Goal: Information Seeking & Learning: Learn about a topic

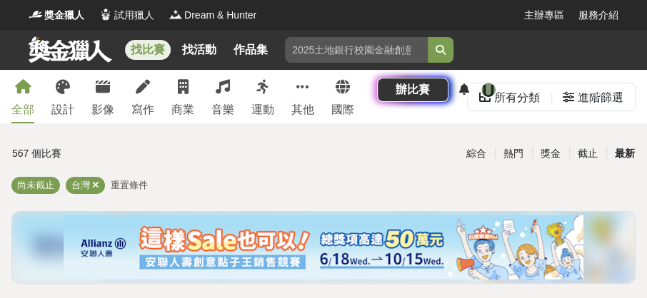
click at [621, 154] on div "最新" at bounding box center [624, 153] width 37 height 25
click at [629, 151] on div "最新" at bounding box center [624, 153] width 37 height 25
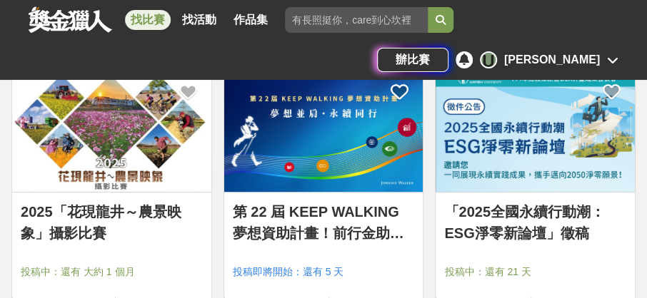
scroll to position [2407, 0]
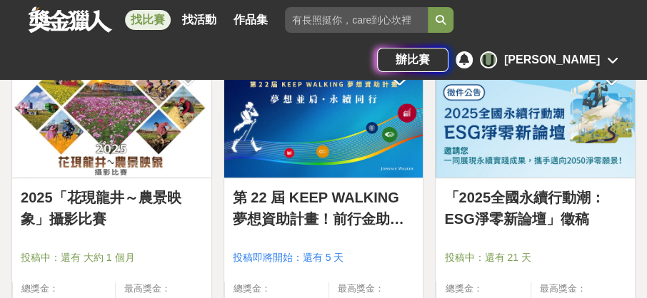
click at [518, 155] on img at bounding box center [535, 116] width 199 height 123
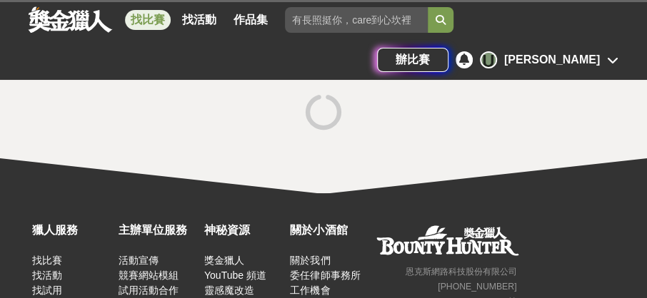
click at [518, 155] on div at bounding box center [323, 132] width 647 height 124
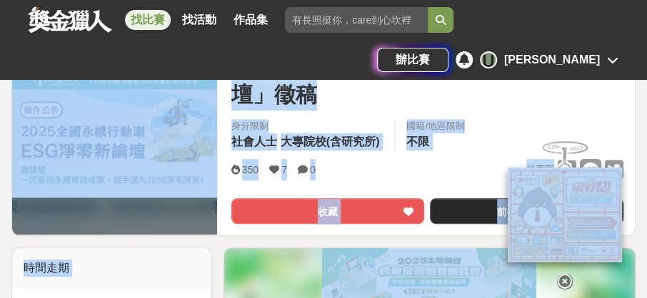
scroll to position [204, 0]
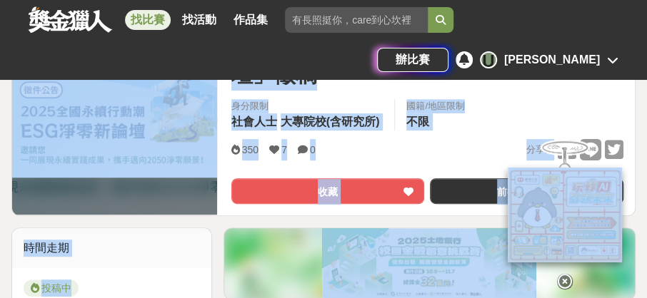
click at [393, 154] on div "350 7 0 分享至" at bounding box center [427, 150] width 392 height 22
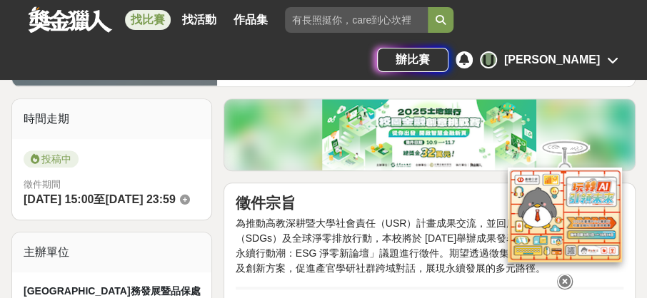
scroll to position [367, 0]
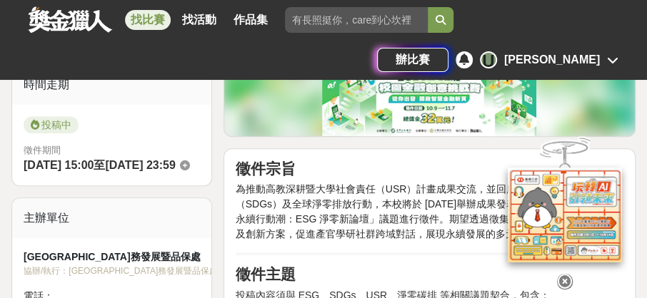
click at [568, 276] on icon at bounding box center [565, 282] width 16 height 16
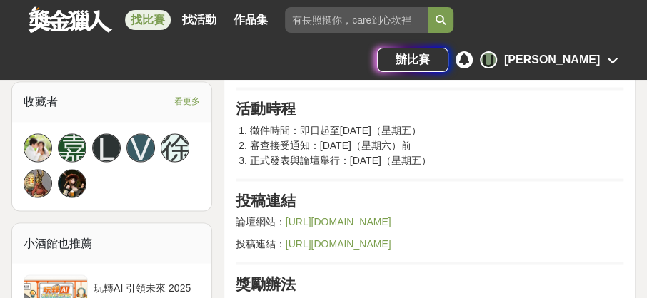
scroll to position [1020, 0]
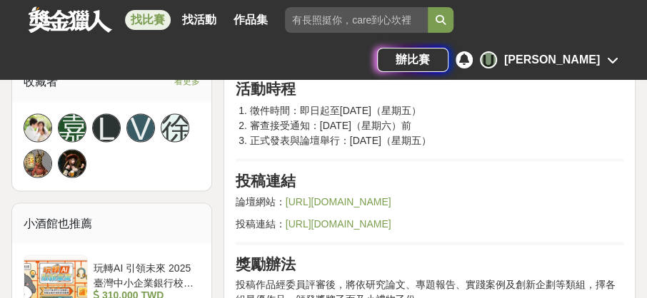
click at [355, 196] on link "https://dyu.edu.tw/250cb" at bounding box center [339, 201] width 106 height 11
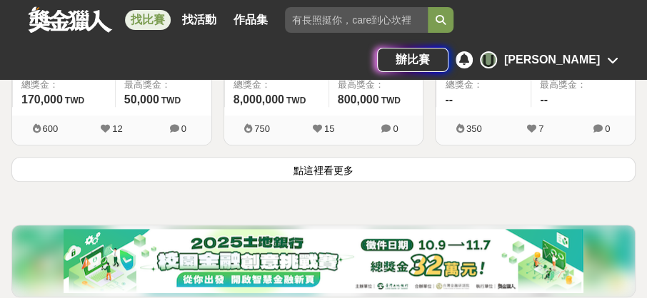
click at [286, 166] on button "點這裡看更多" at bounding box center [323, 169] width 624 height 25
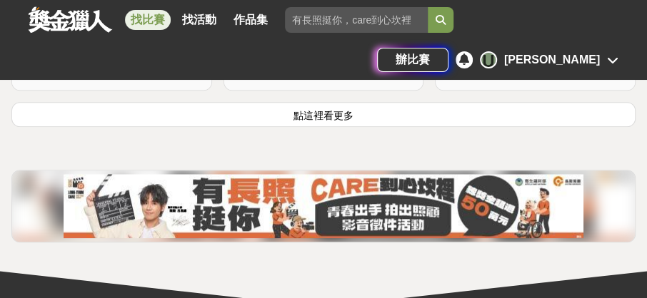
scroll to position [5100, 0]
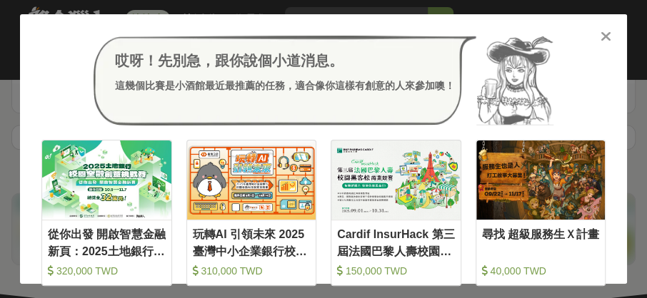
click at [608, 34] on icon at bounding box center [606, 36] width 11 height 14
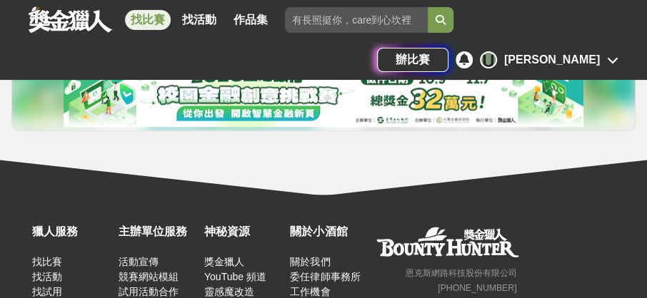
scroll to position [5223, 0]
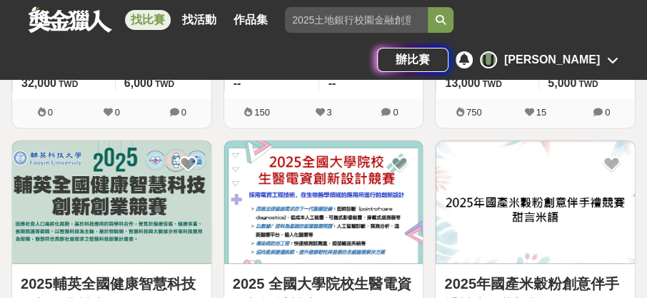
scroll to position [1101, 0]
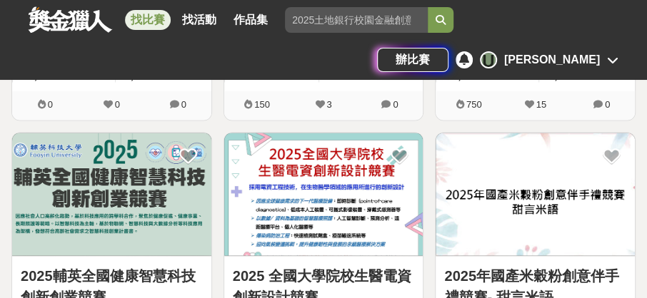
drag, startPoint x: 120, startPoint y: 196, endPoint x: 126, endPoint y: 201, distance: 8.1
click at [120, 196] on img at bounding box center [111, 194] width 199 height 123
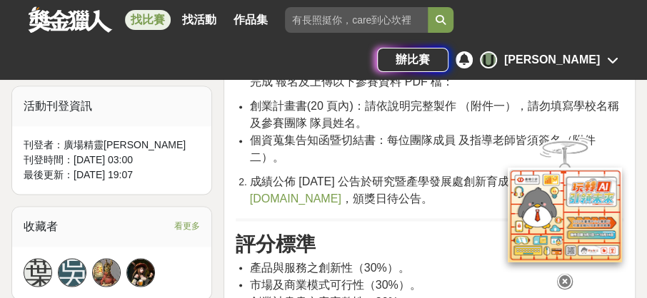
scroll to position [898, 0]
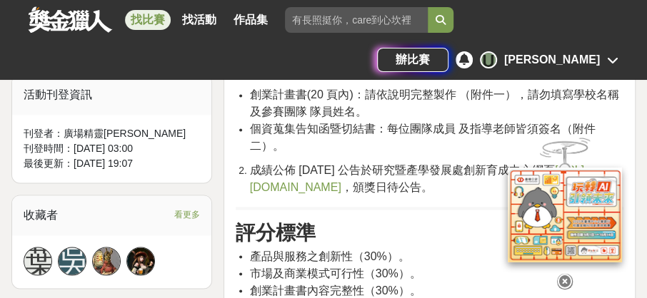
click at [494, 59] on link "https://forms.gle/5bQX3jJ6NM6DWG9S8" at bounding box center [554, 53] width 121 height 12
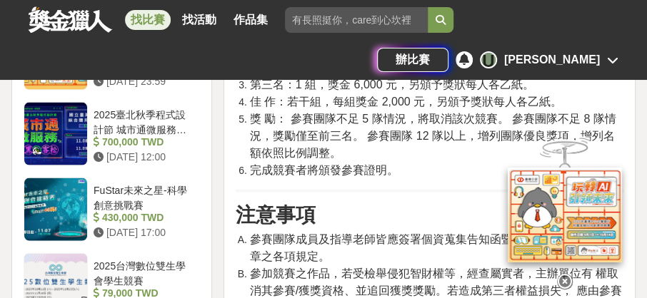
scroll to position [1143, 0]
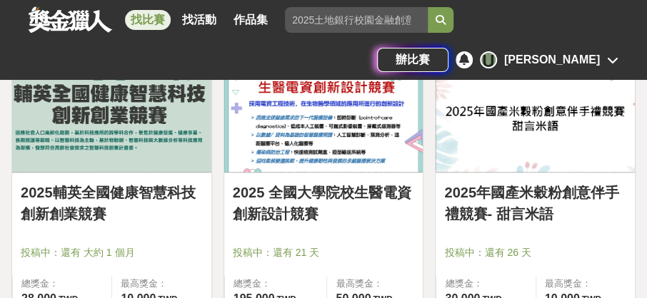
scroll to position [1183, 0]
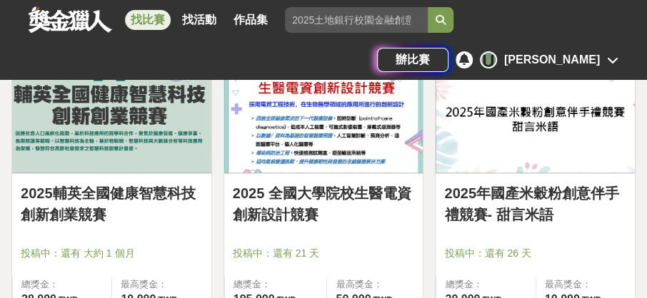
click at [471, 155] on img at bounding box center [535, 112] width 199 height 123
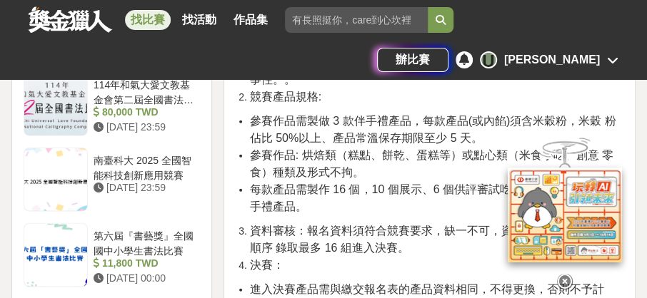
scroll to position [1550, 0]
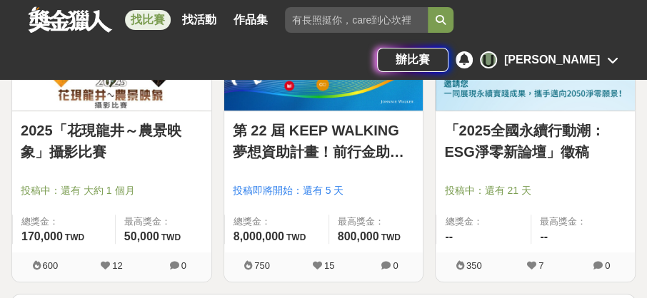
scroll to position [2489, 0]
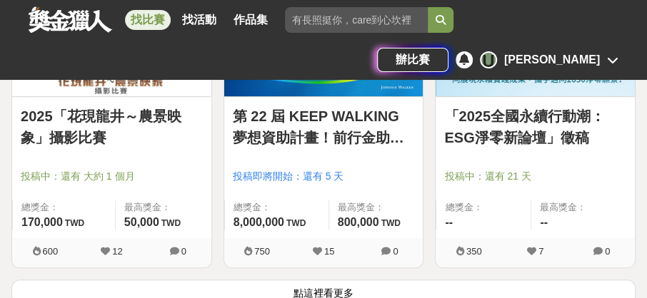
click at [55, 99] on div "2025「花現龍井～農景映象」攝影比賽 投稿中：還有 大約 1 個月 總獎金： 170,000 170,000 TWD 最高獎金： 50,000 TWD" at bounding box center [111, 167] width 199 height 141
click at [72, 114] on link "2025「花現龍井～農景映象」攝影比賽" at bounding box center [112, 127] width 182 height 43
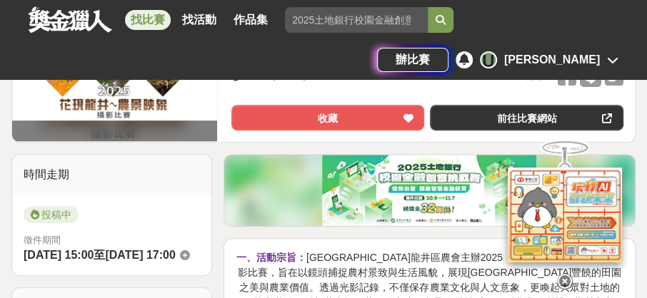
scroll to position [326, 0]
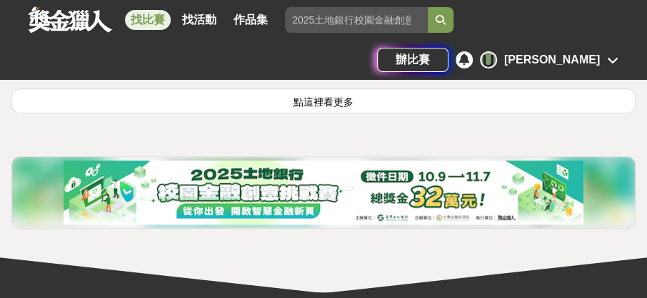
scroll to position [2611, 0]
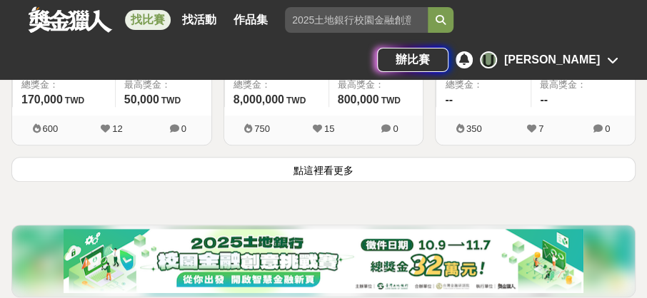
click at [237, 167] on button "點這裡看更多" at bounding box center [323, 169] width 624 height 25
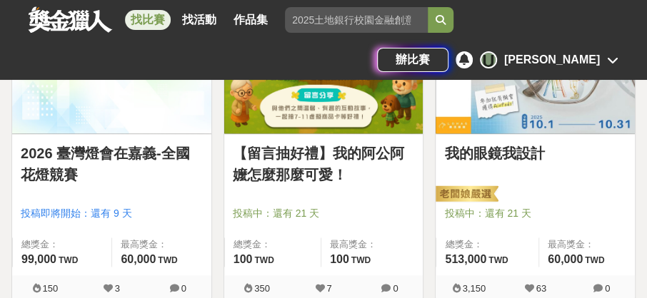
scroll to position [3019, 0]
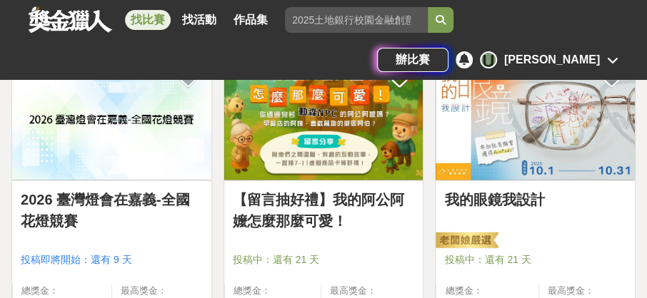
click at [508, 190] on link "我的眼鏡我設計" at bounding box center [535, 199] width 182 height 21
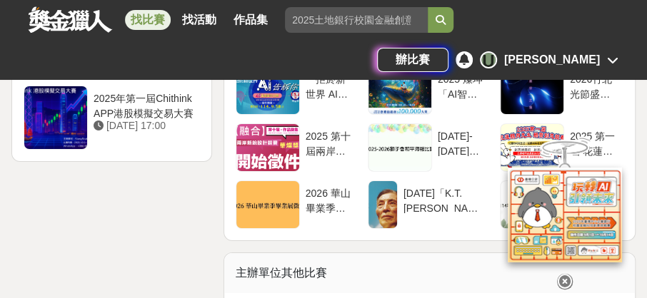
scroll to position [2244, 0]
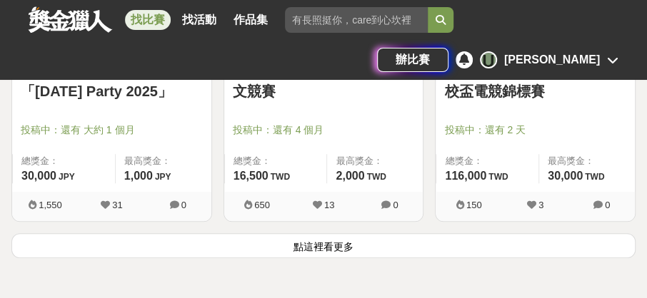
scroll to position [4989, 0]
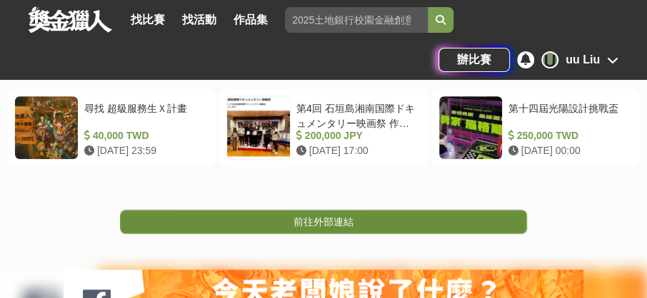
scroll to position [286, 0]
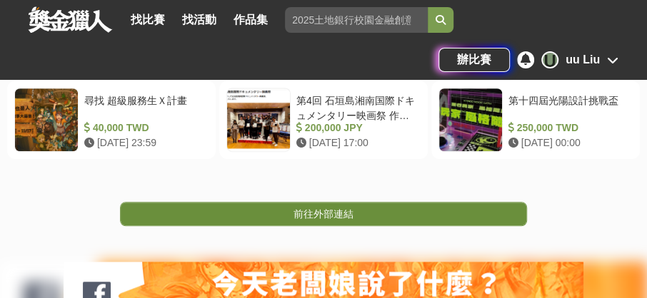
click at [366, 211] on link "前往外部連結" at bounding box center [323, 214] width 407 height 24
